Goal: Task Accomplishment & Management: Use online tool/utility

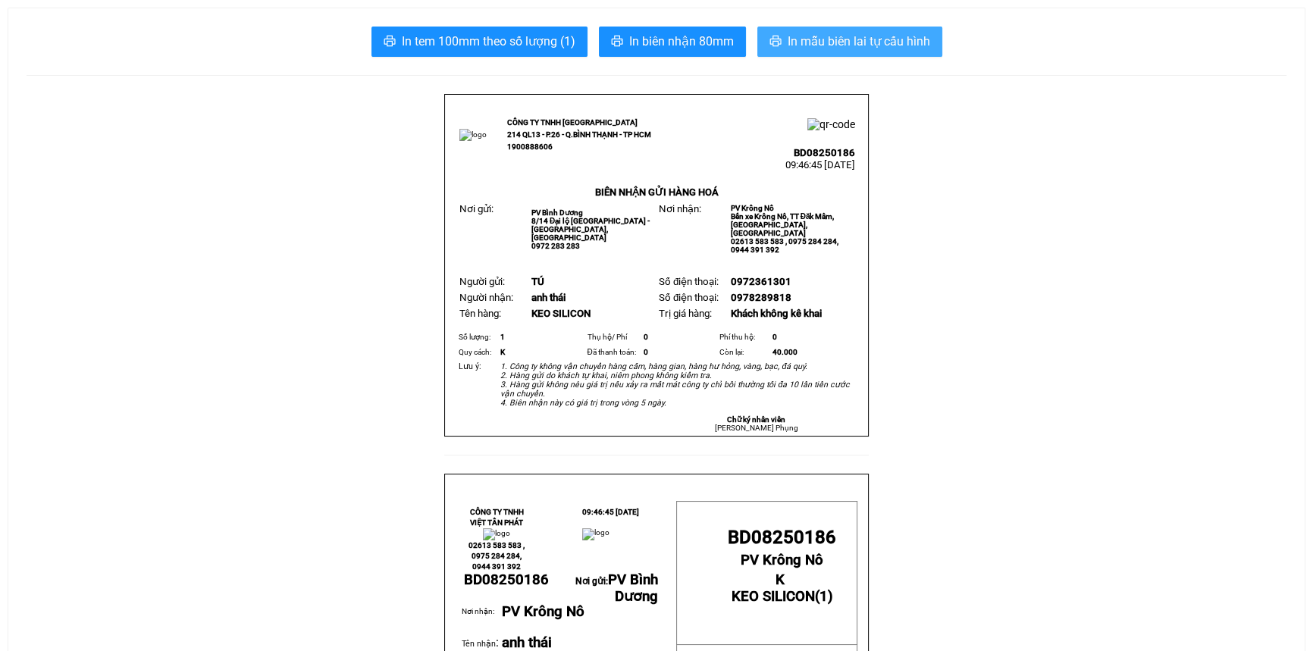
click at [834, 38] on span "In mẫu biên lai tự cấu hình" at bounding box center [859, 41] width 143 height 19
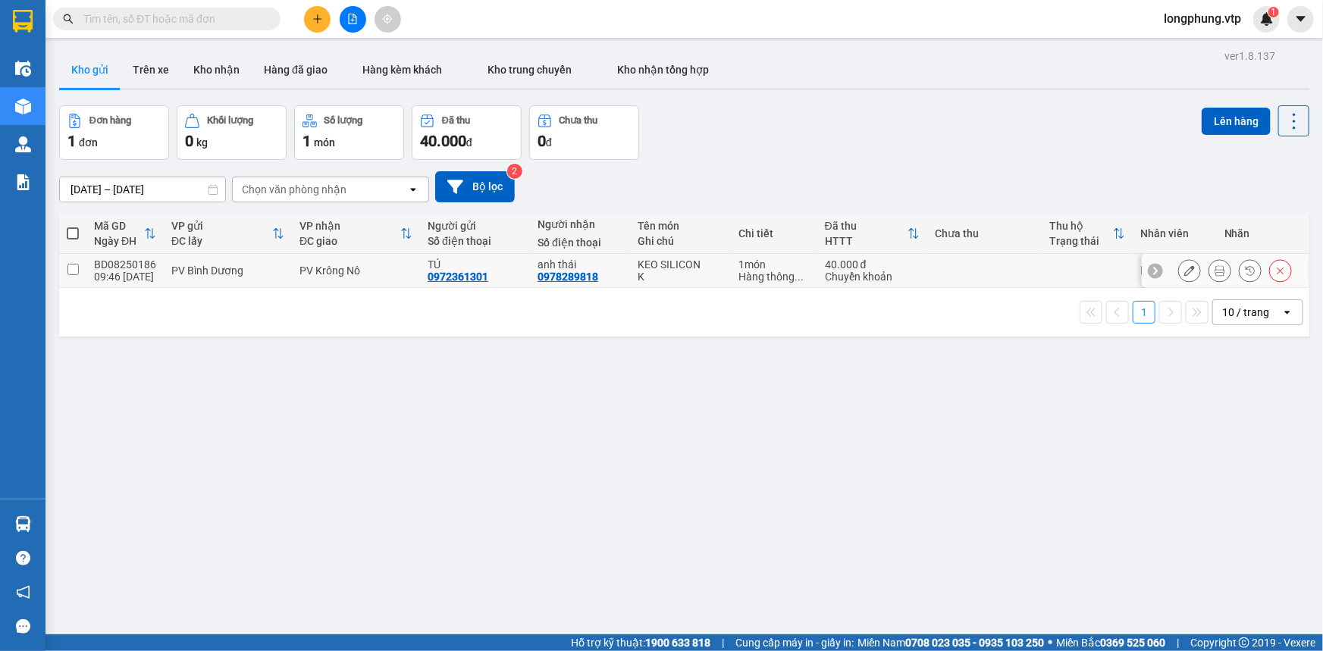
click at [73, 274] on input "checkbox" at bounding box center [72, 269] width 11 height 11
checkbox input "true"
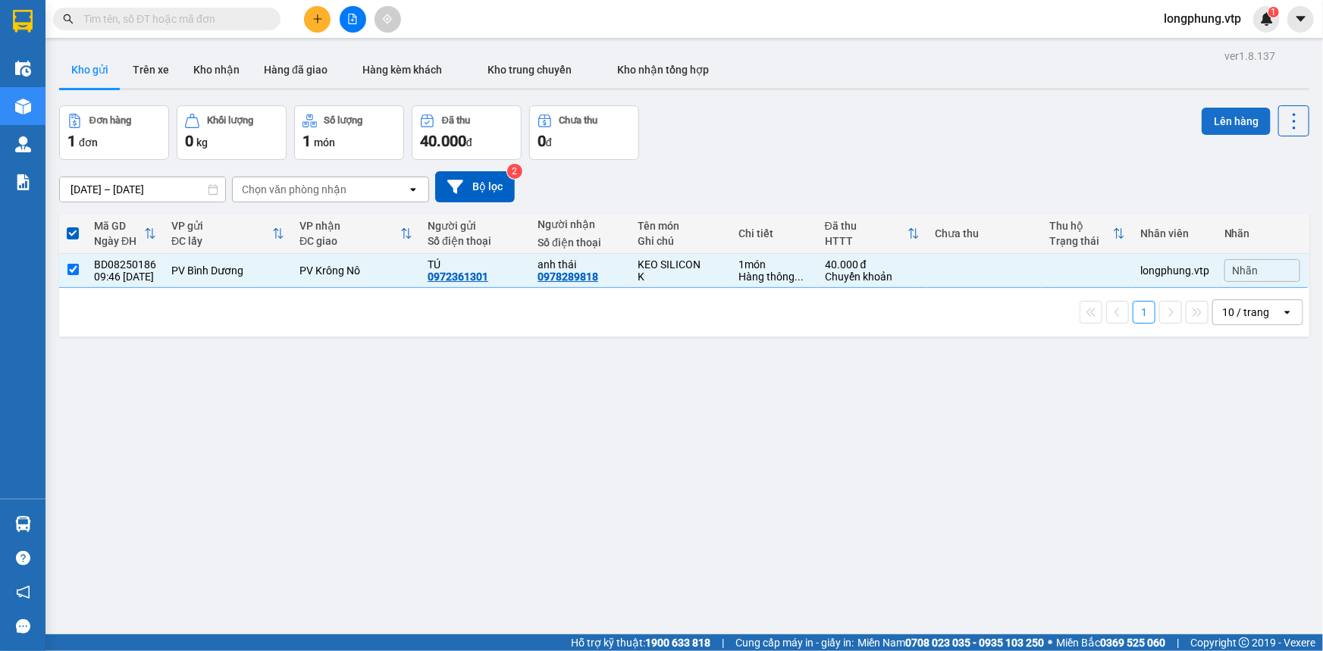
click at [1214, 124] on button "Lên hàng" at bounding box center [1236, 121] width 69 height 27
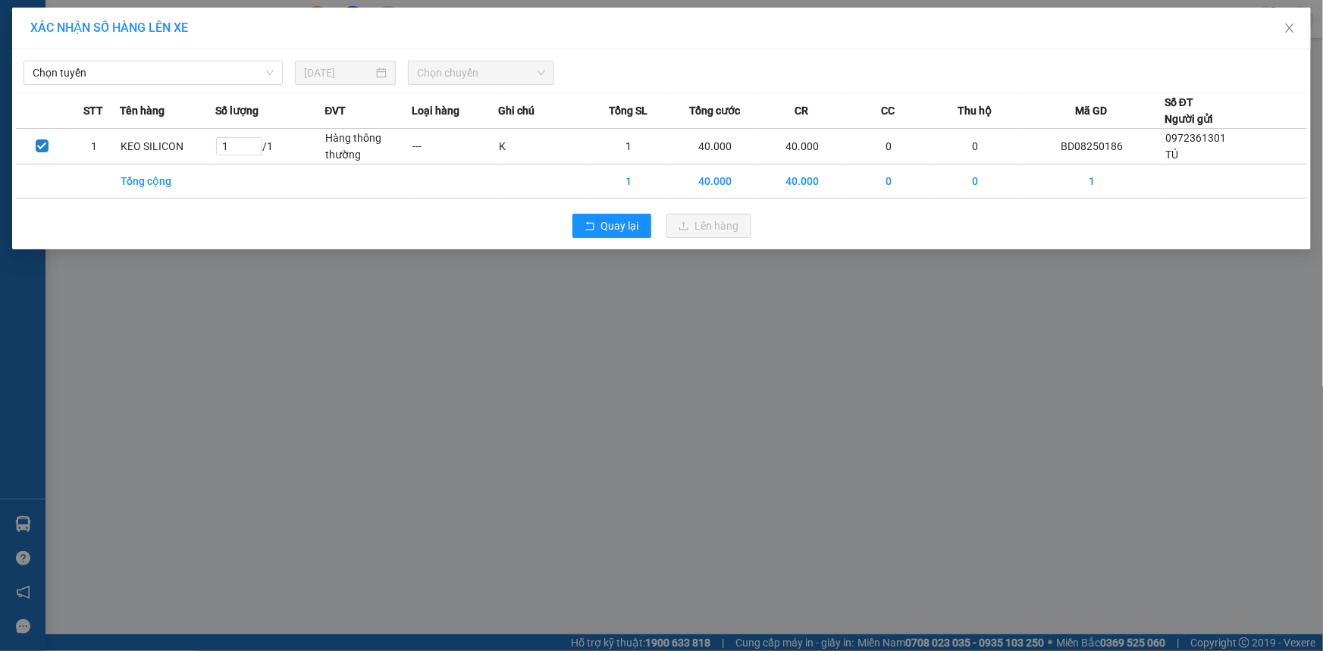
click at [187, 89] on div "Chọn tuyến 11/08/2025 Chọn chuyến STT Tên hàng Số lượng ĐVT Loại hàng Ghi chú T…" at bounding box center [661, 149] width 1299 height 200
click at [157, 61] on span "Chọn tuyến" at bounding box center [153, 72] width 241 height 23
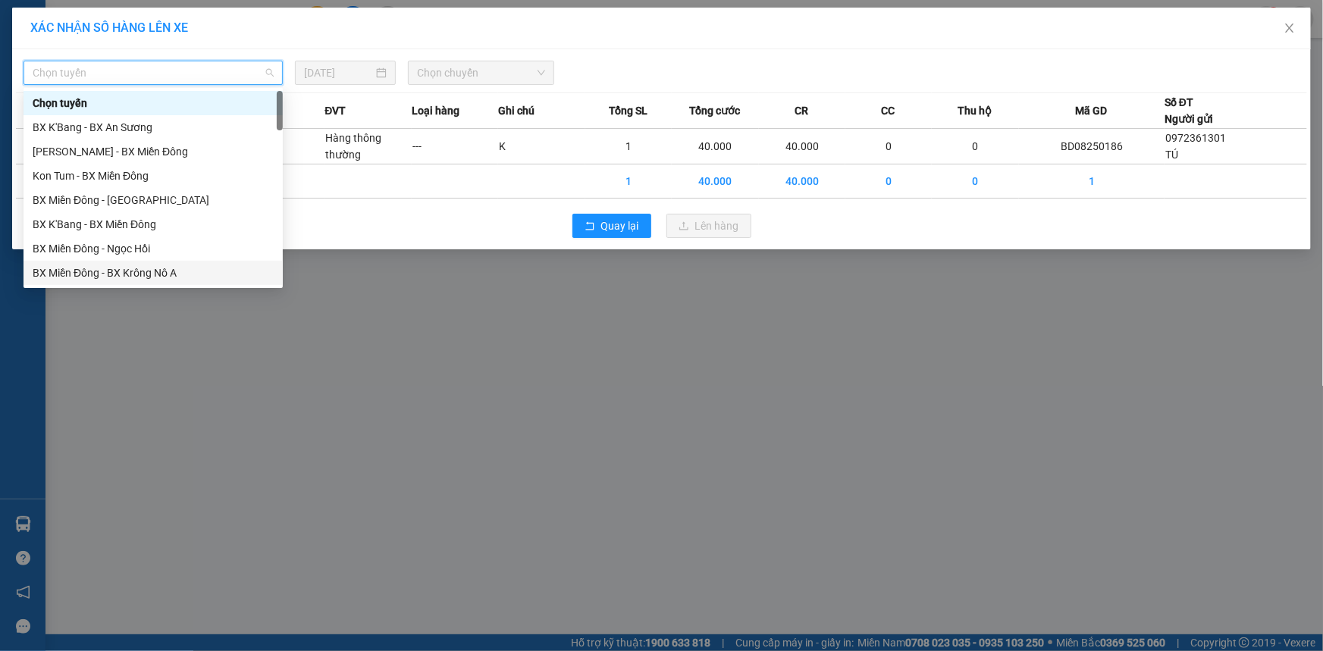
click at [213, 280] on div "BX Miền Đông - BX Krông Nô A" at bounding box center [153, 273] width 241 height 17
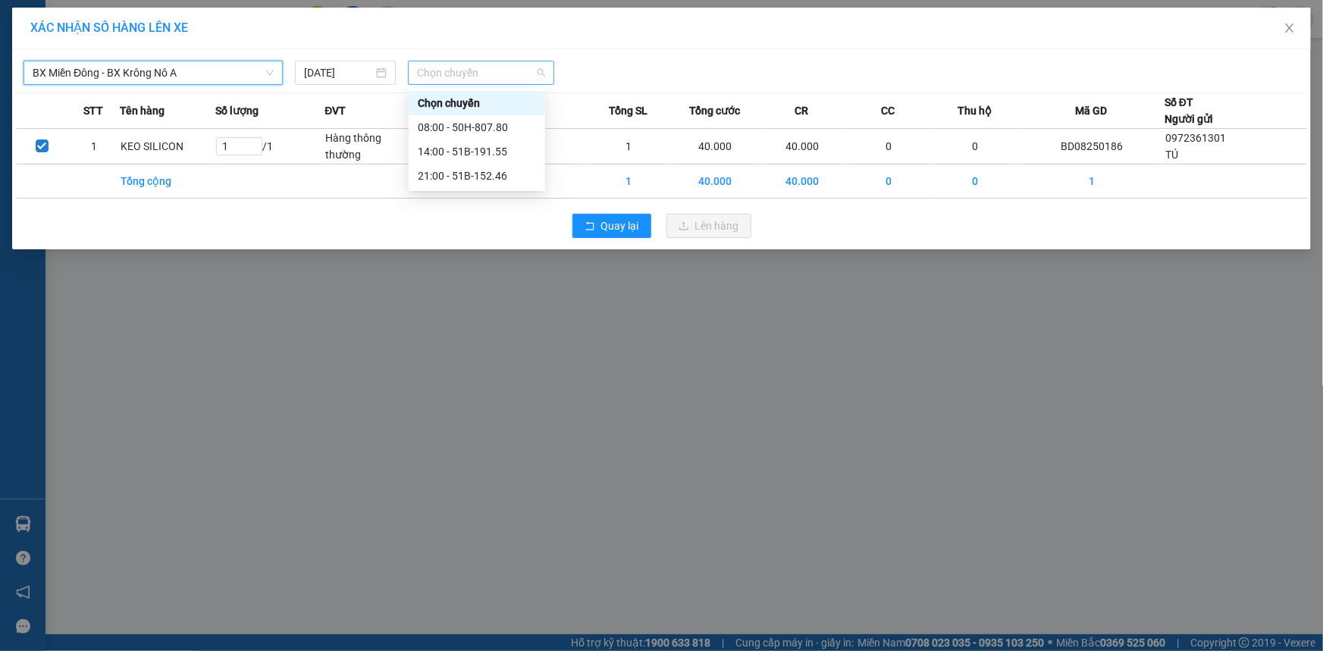
click at [489, 68] on span "Chọn chuyến" at bounding box center [481, 72] width 128 height 23
click at [490, 144] on div "14:00 - 51B-191.55" at bounding box center [477, 151] width 118 height 17
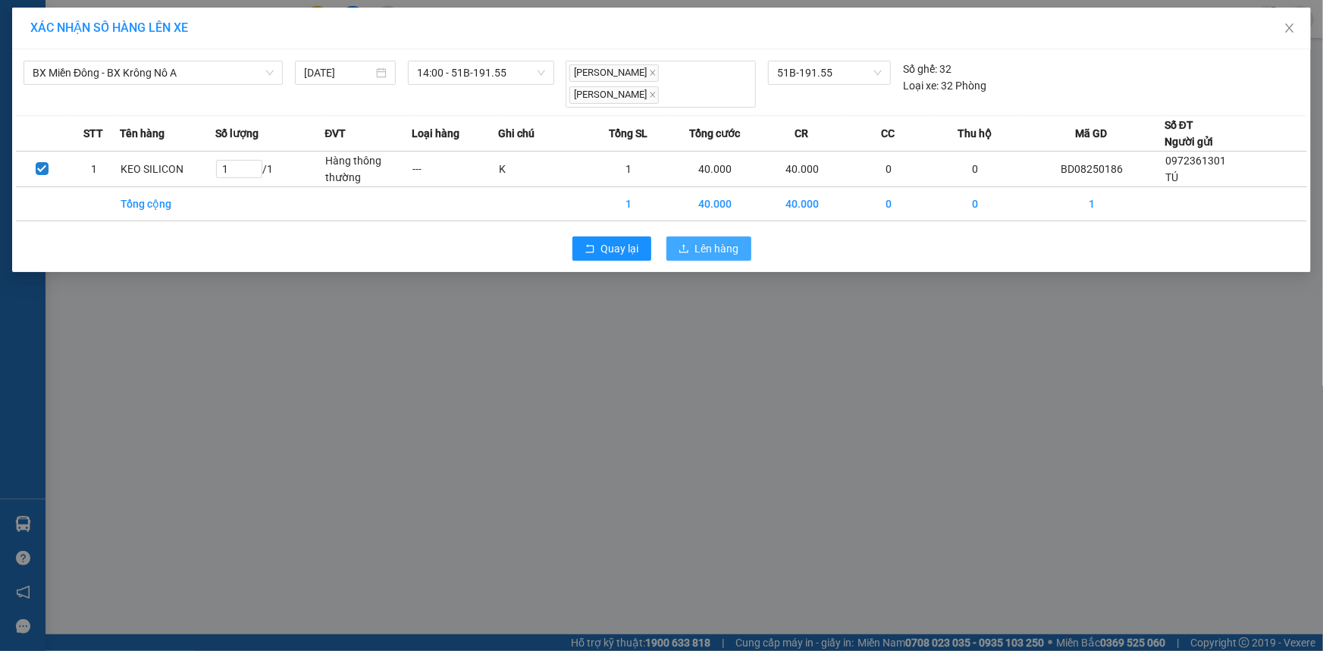
click at [695, 240] on span "Lên hàng" at bounding box center [717, 248] width 44 height 17
